Goal: Information Seeking & Learning: Learn about a topic

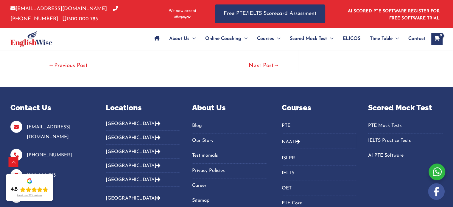
scroll to position [1785, 0]
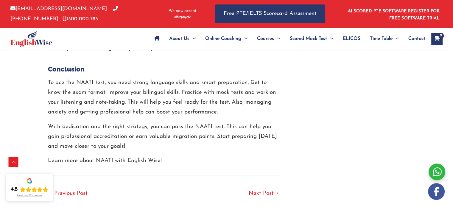
scroll to position [1637, 0]
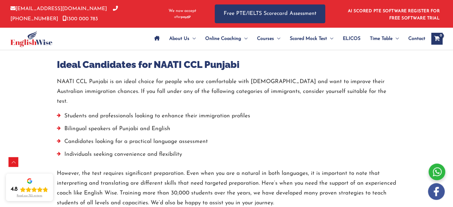
scroll to position [1131, 0]
